Goal: Task Accomplishment & Management: Manage account settings

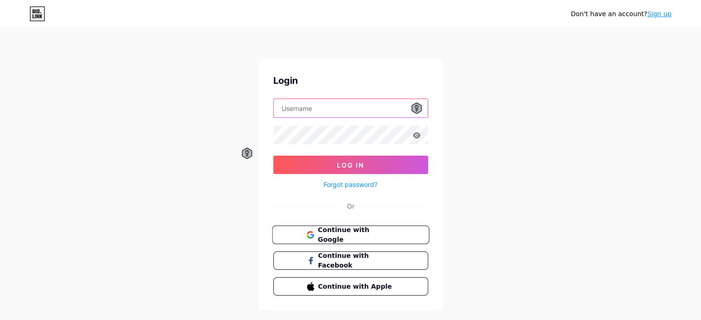
type input "[EMAIL_ADDRESS][DOMAIN_NAME]"
click at [341, 235] on span "Continue with Google" at bounding box center [356, 235] width 77 height 20
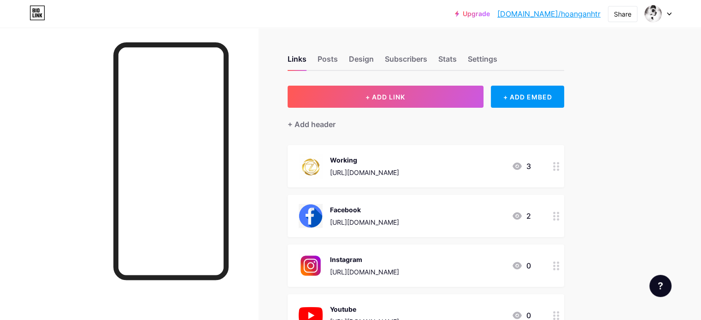
click at [671, 15] on div "Upgrade [DOMAIN_NAME]/hoanga... [DOMAIN_NAME]/hoanganhtr Share Switch accounts …" at bounding box center [350, 14] width 701 height 17
click at [669, 10] on div at bounding box center [658, 14] width 27 height 17
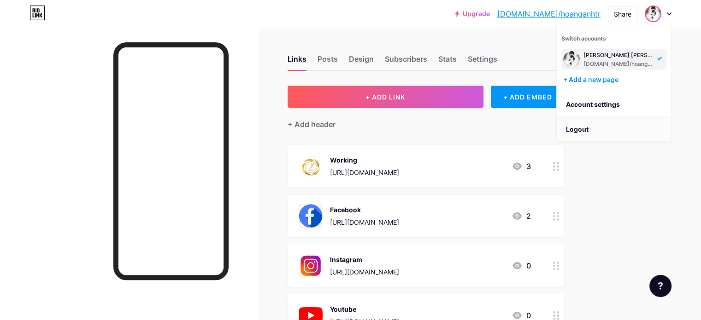
click at [588, 130] on li "Logout" at bounding box center [614, 129] width 114 height 25
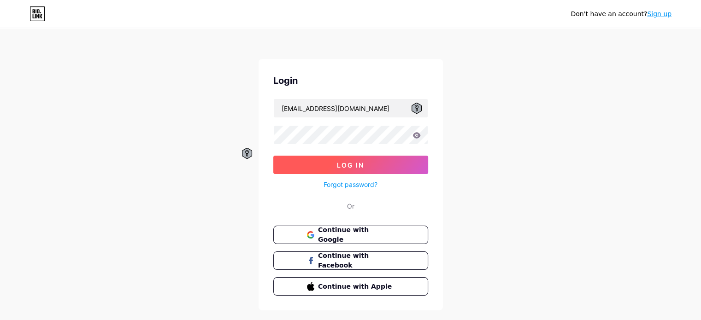
click at [358, 166] on span "Log In" at bounding box center [350, 165] width 27 height 8
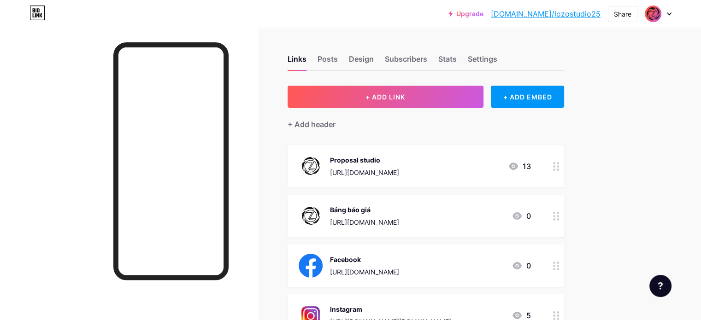
click at [399, 226] on div "[URL][DOMAIN_NAME]" at bounding box center [364, 223] width 69 height 10
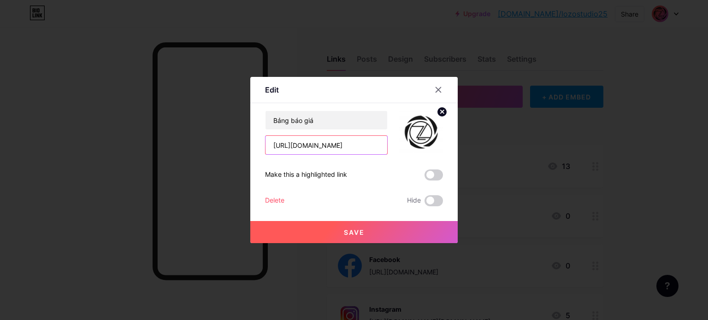
click at [343, 145] on input "[URL][DOMAIN_NAME]" at bounding box center [326, 145] width 122 height 18
paste input "b1KLUV2yzxbnLcxJR2soPHBhBgX7sfVh/view?usp=drive_link"
type input "[URL][DOMAIN_NAME]"
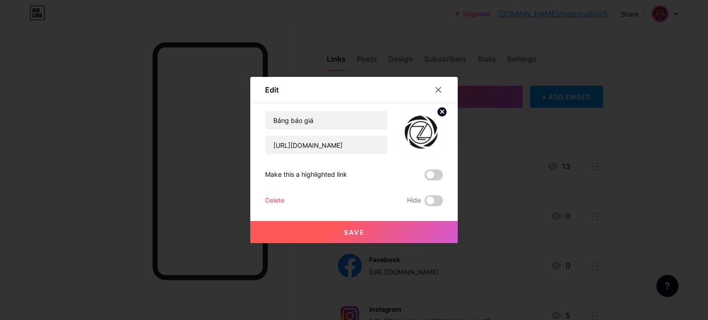
click at [366, 232] on button "Save" at bounding box center [353, 232] width 207 height 22
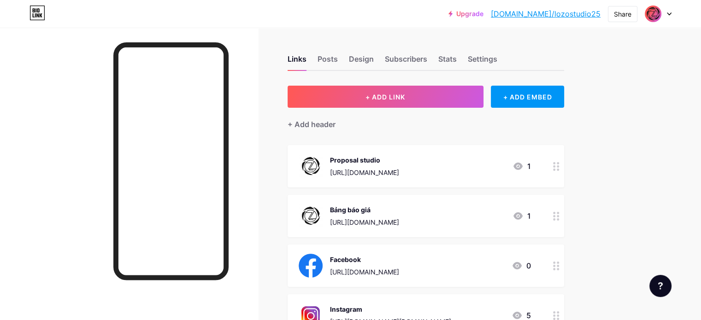
click at [399, 212] on div "Bảng báo giá" at bounding box center [364, 210] width 69 height 10
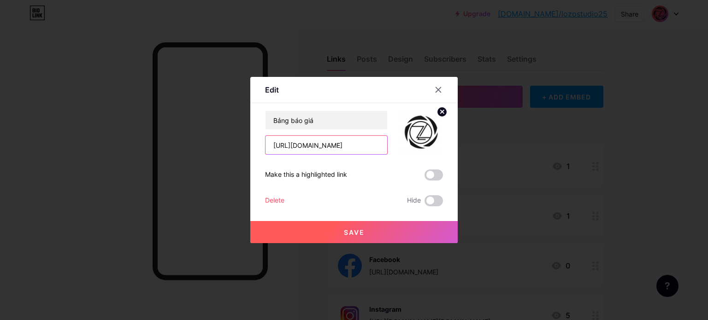
click at [337, 146] on input "[URL][DOMAIN_NAME]" at bounding box center [326, 145] width 122 height 18
paste input "ehLSMTf1QOrWP6_jL-CZsqkFV2Z-Saaa"
type input "[URL][DOMAIN_NAME]"
click at [378, 230] on button "Save" at bounding box center [353, 232] width 207 height 22
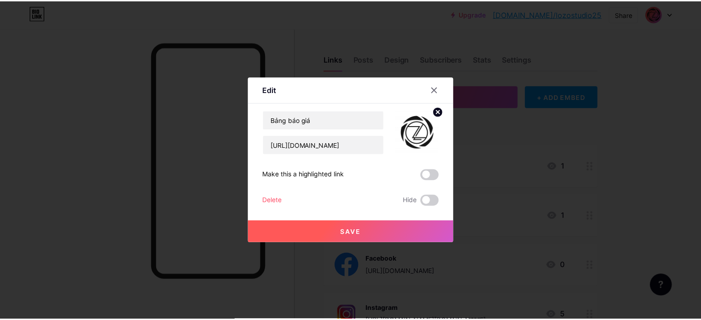
scroll to position [0, 0]
